Goal: Task Accomplishment & Management: Use online tool/utility

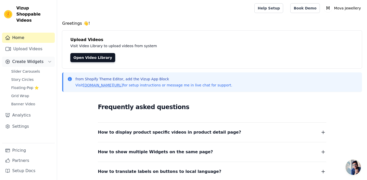
click at [34, 59] on span "Create Widgets" at bounding box center [27, 62] width 31 height 6
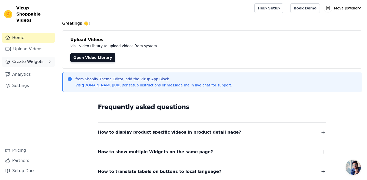
click at [34, 59] on span "Create Widgets" at bounding box center [27, 62] width 31 height 6
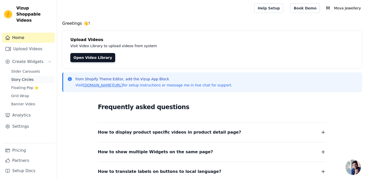
click at [27, 77] on span "Story Circles" at bounding box center [22, 79] width 22 height 5
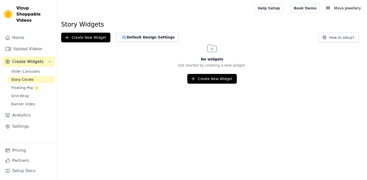
click at [30, 69] on span "Slider Carousels" at bounding box center [25, 71] width 29 height 5
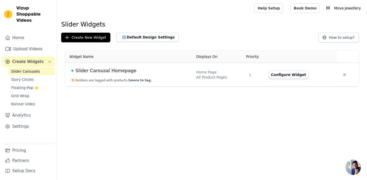
click at [128, 73] on span "Slider Carousal Homepage" at bounding box center [105, 70] width 61 height 7
